Goal: Task Accomplishment & Management: Manage account settings

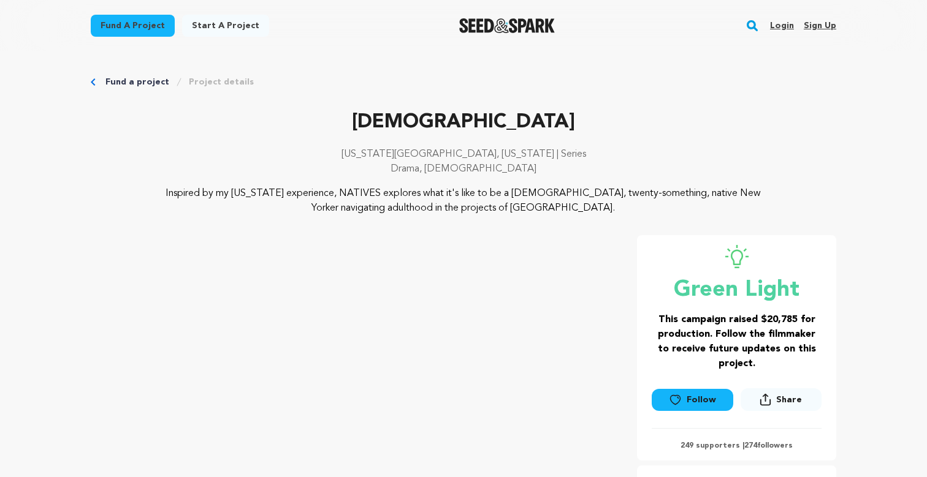
click at [781, 29] on link "Login" at bounding box center [782, 26] width 24 height 20
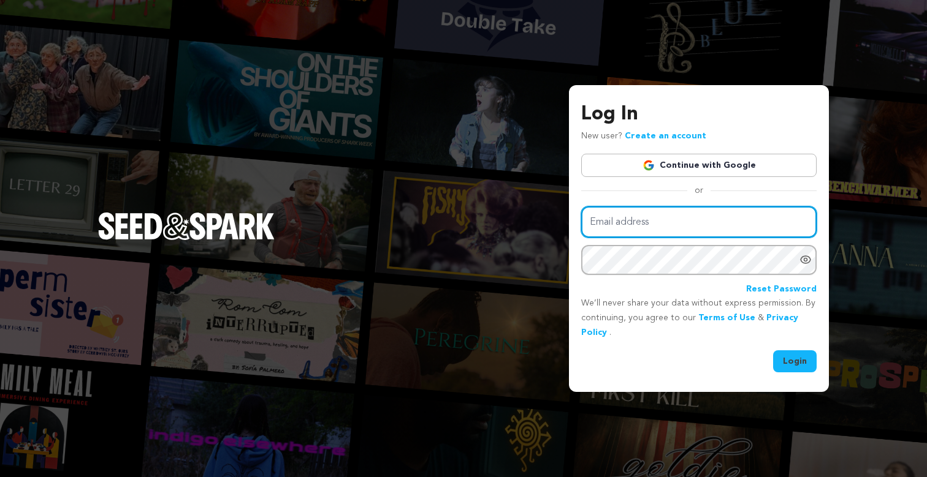
click at [718, 225] on input "Email address" at bounding box center [698, 222] width 235 height 31
type input "sharedsoilproductions@gmail.com"
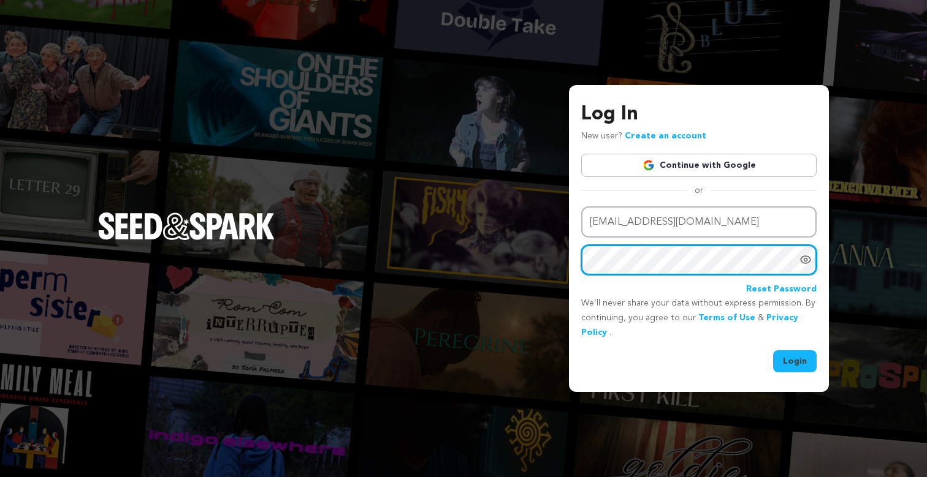
click at [773, 351] on button "Login" at bounding box center [795, 362] width 44 height 22
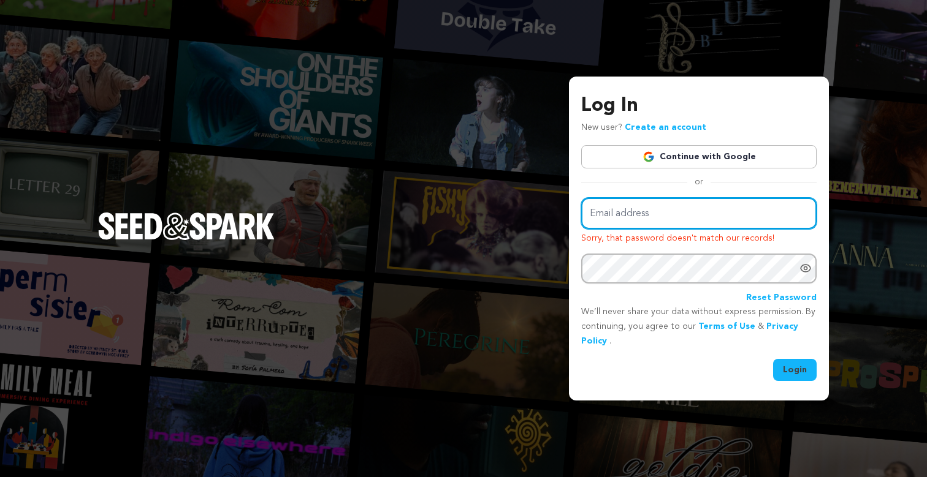
click at [655, 211] on input "Email address" at bounding box center [698, 213] width 235 height 31
type input "[EMAIL_ADDRESS][DOMAIN_NAME]"
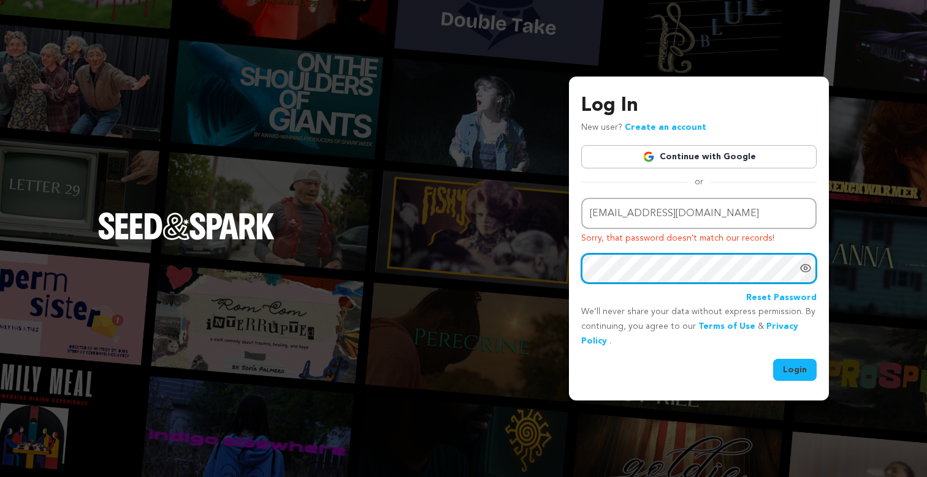
click at [773, 359] on button "Login" at bounding box center [795, 370] width 44 height 22
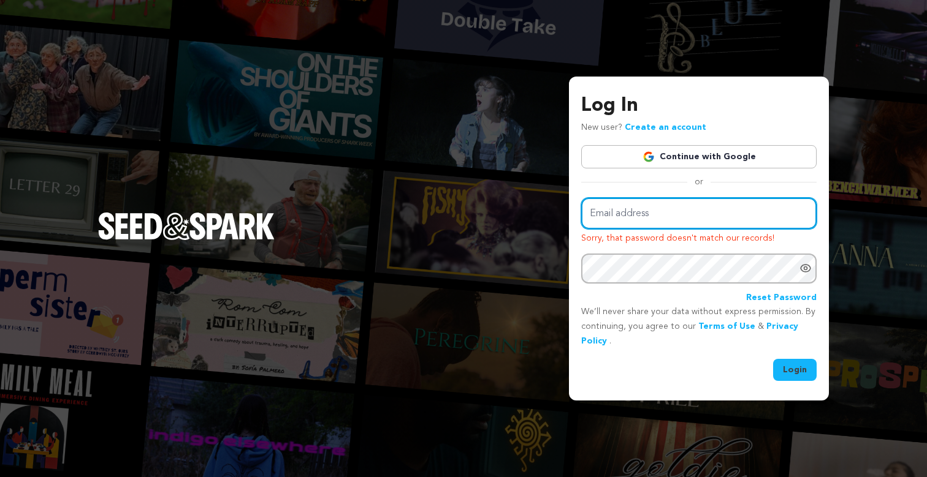
click at [673, 222] on input "Email address" at bounding box center [698, 213] width 235 height 31
type input "[EMAIL_ADDRESS][DOMAIN_NAME]"
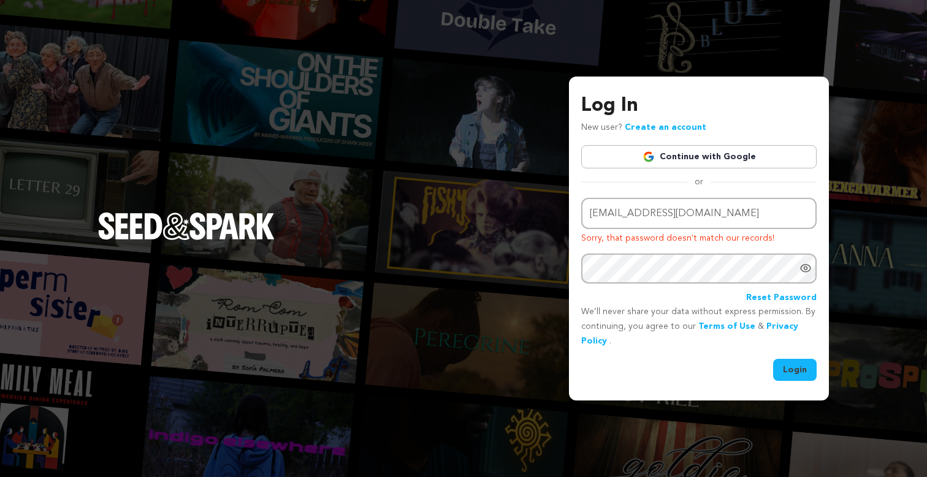
click at [715, 154] on link "Continue with Google" at bounding box center [698, 156] width 235 height 23
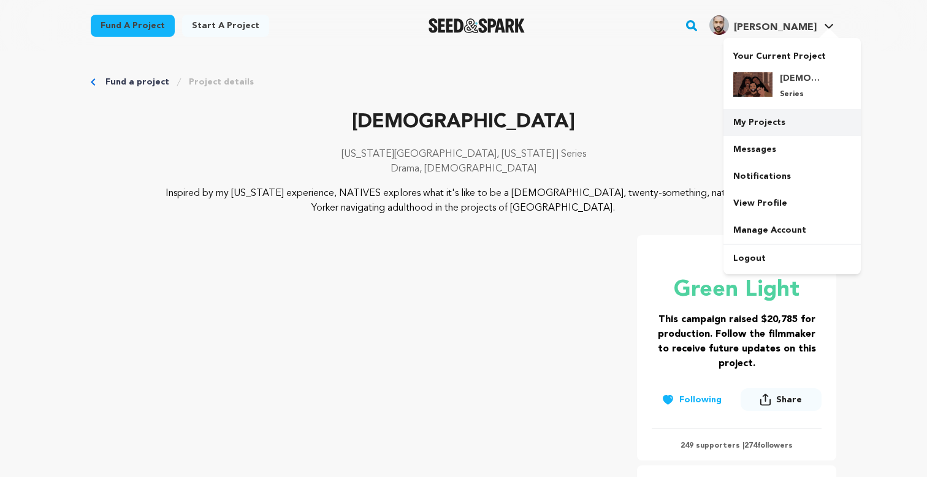
click at [772, 126] on link "My Projects" at bounding box center [791, 122] width 137 height 27
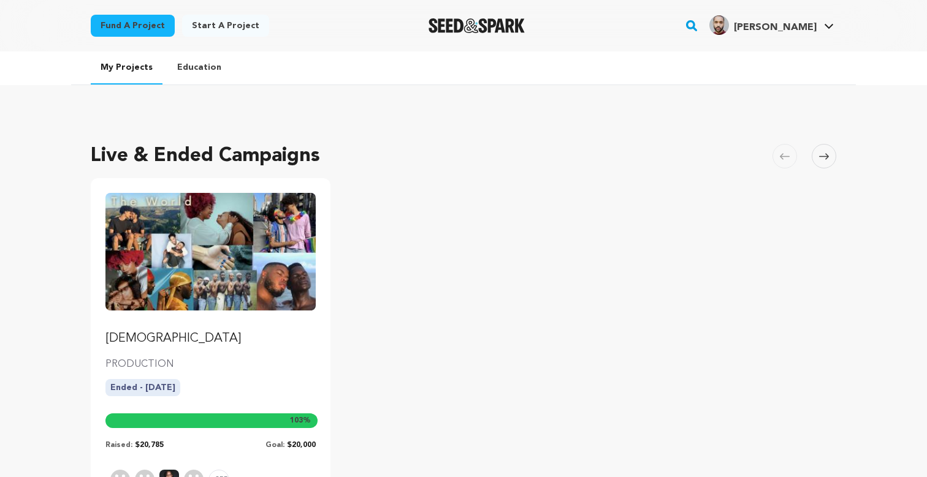
click at [224, 343] on p "[DEMOGRAPHIC_DATA]" at bounding box center [210, 338] width 210 height 17
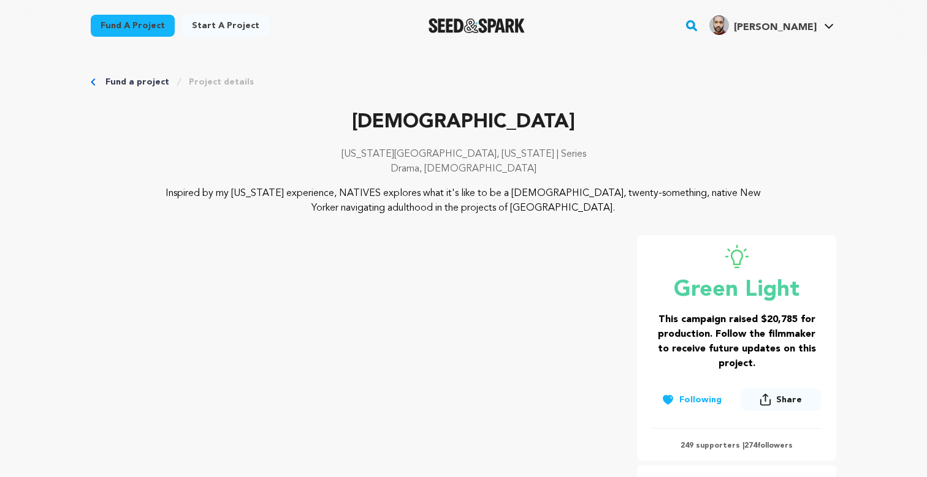
click at [118, 81] on link "Fund a project" at bounding box center [137, 82] width 64 height 12
click at [222, 82] on link "Project details" at bounding box center [221, 82] width 65 height 12
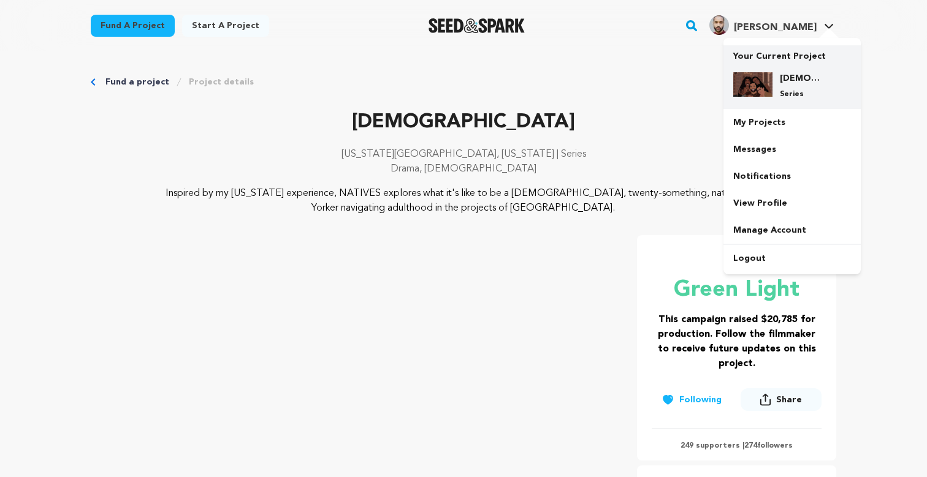
click at [800, 75] on h4 "[DEMOGRAPHIC_DATA]" at bounding box center [802, 78] width 44 height 12
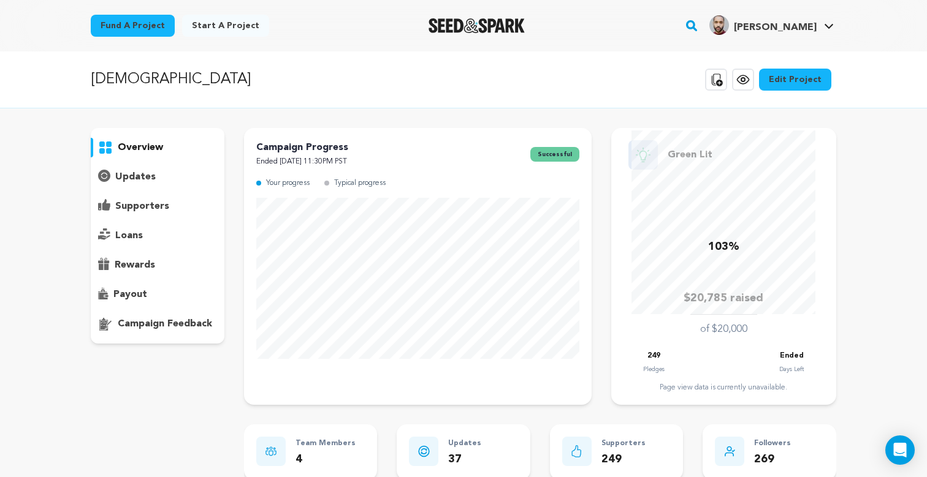
click at [164, 203] on p "supporters" at bounding box center [142, 206] width 54 height 15
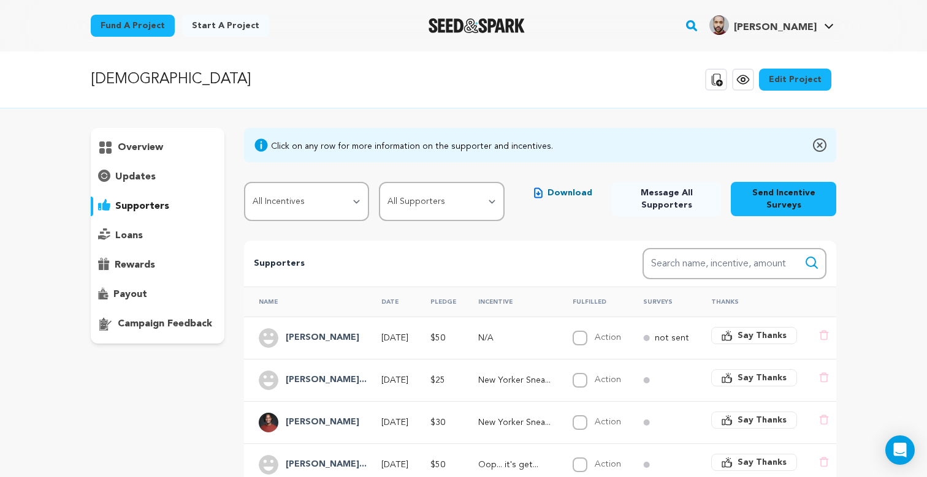
click at [569, 195] on span "Download" at bounding box center [569, 193] width 45 height 12
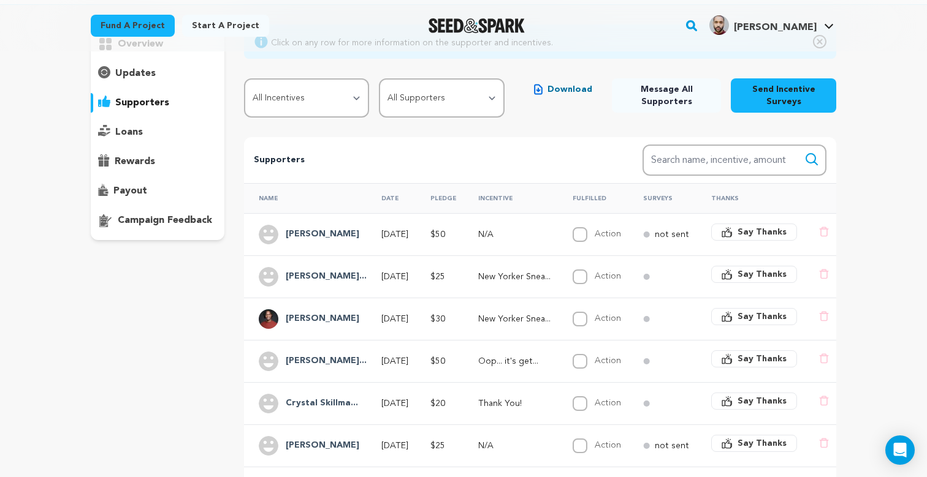
scroll to position [106, 0]
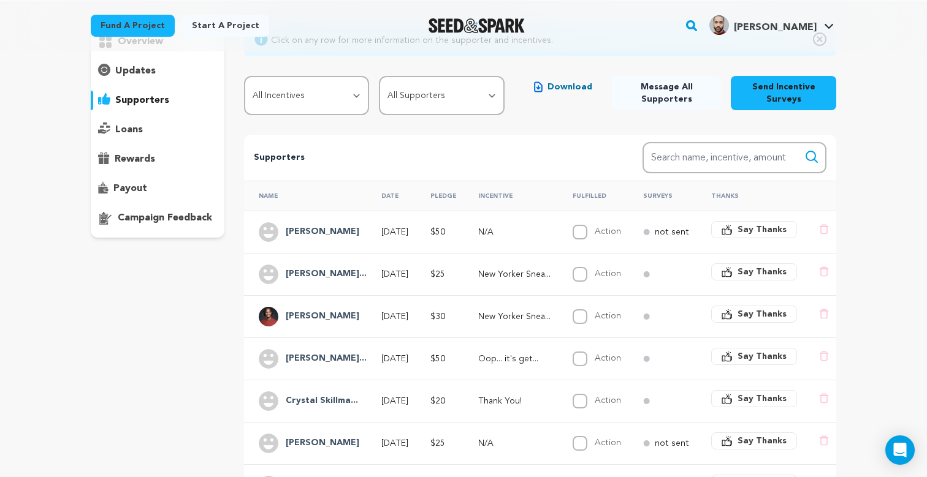
click at [868, 269] on div "[DEMOGRAPHIC_DATA] Copy public preview link View project Edit Project View more…" at bounding box center [463, 384] width 927 height 878
click at [587, 404] on input "Action" at bounding box center [579, 401] width 15 height 15
checkbox input "true"
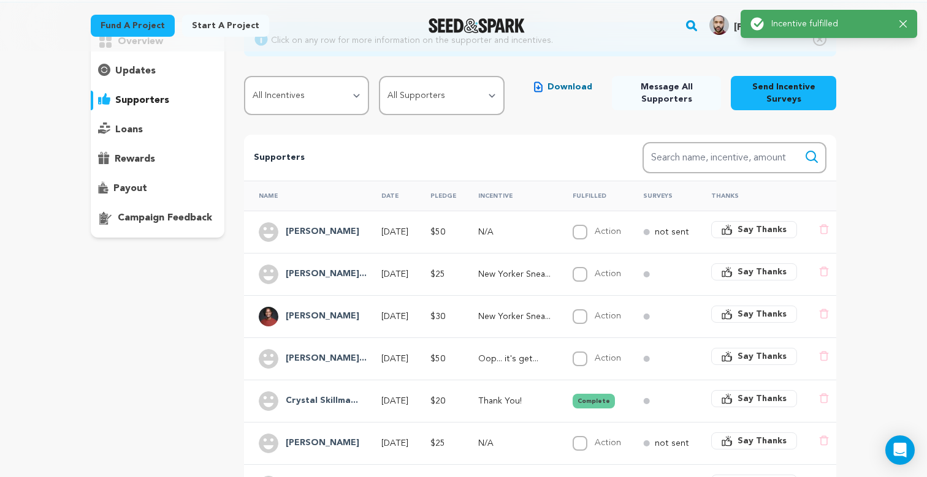
click at [594, 404] on button "Complete" at bounding box center [593, 401] width 42 height 15
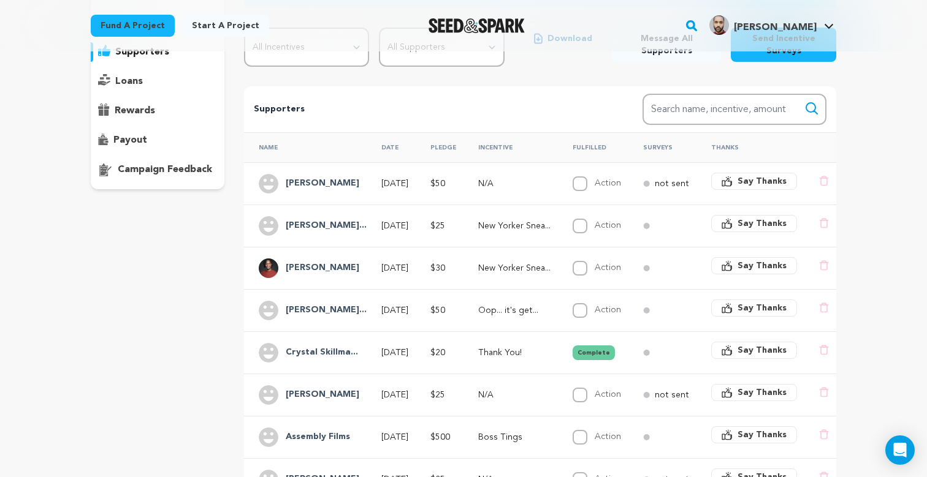
scroll to position [162, 0]
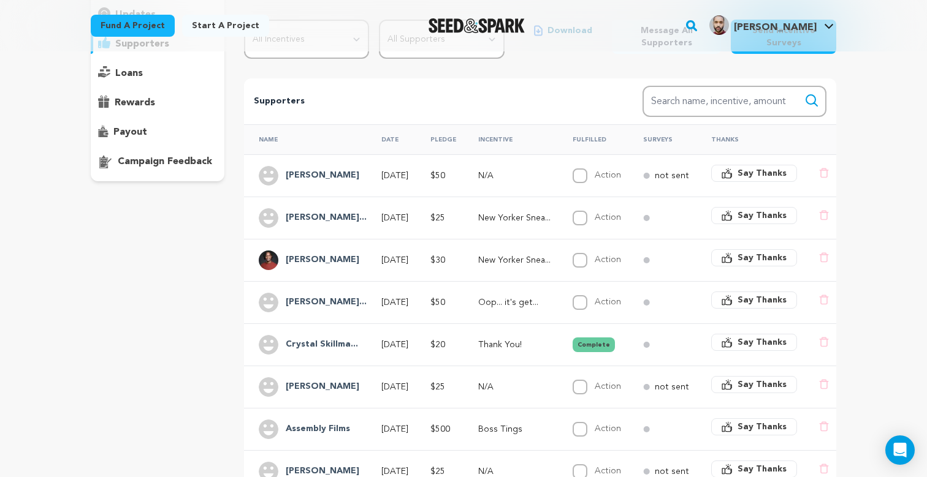
click at [526, 213] on p "New Yorker Snea..." at bounding box center [514, 218] width 72 height 12
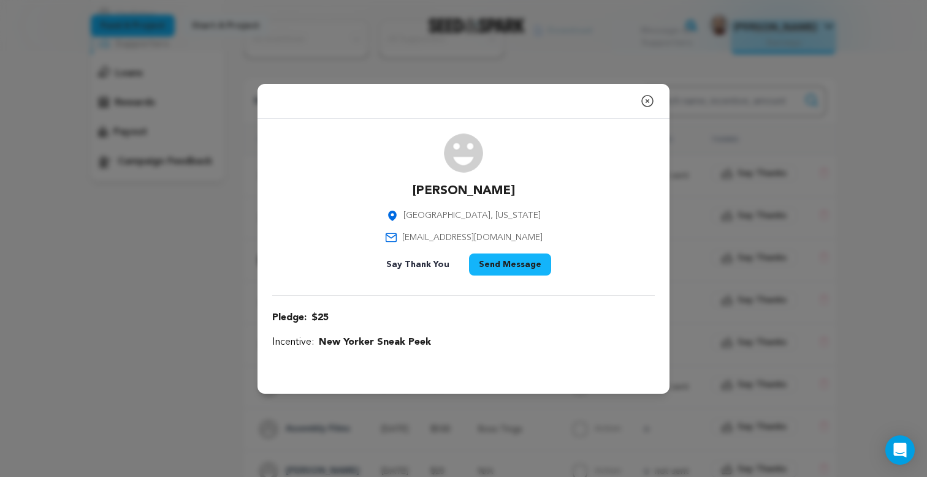
click at [648, 102] on icon "button" at bounding box center [647, 101] width 11 height 11
